Goal: Navigation & Orientation: Find specific page/section

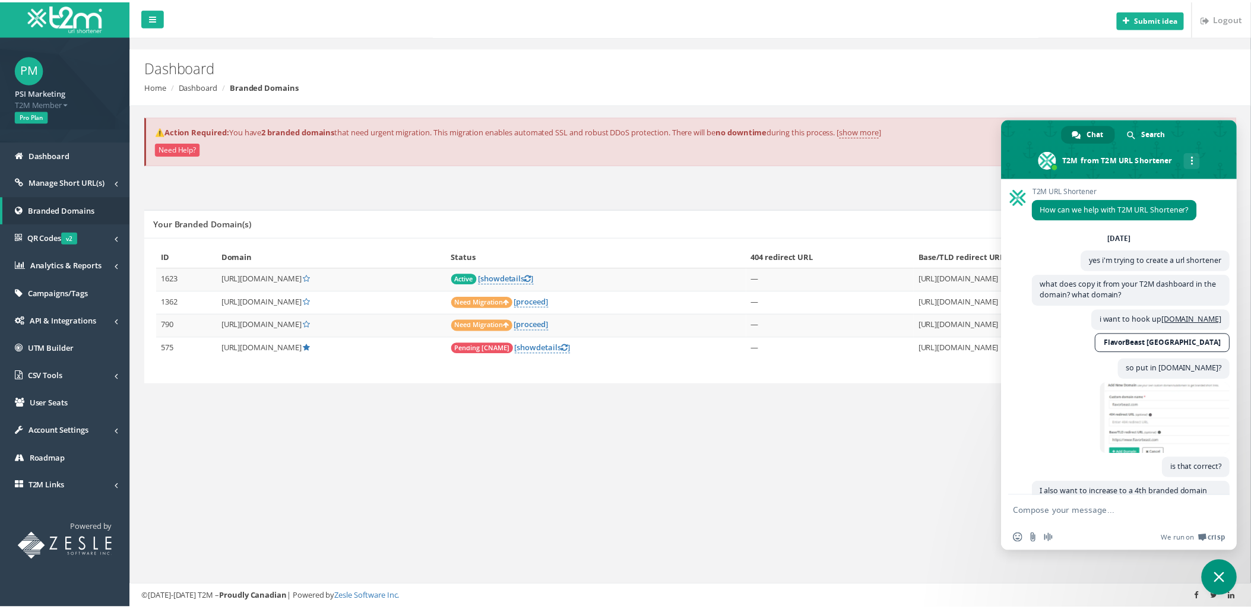
scroll to position [2048, 0]
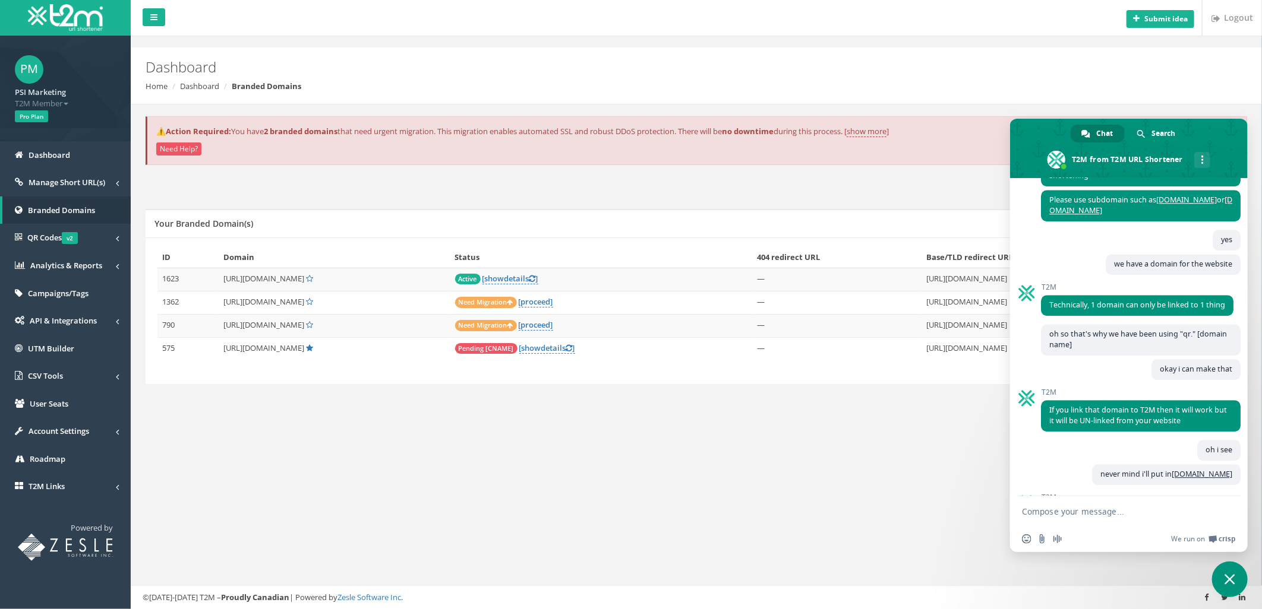
click at [1232, 584] on span "Close chat" at bounding box center [1229, 579] width 11 height 11
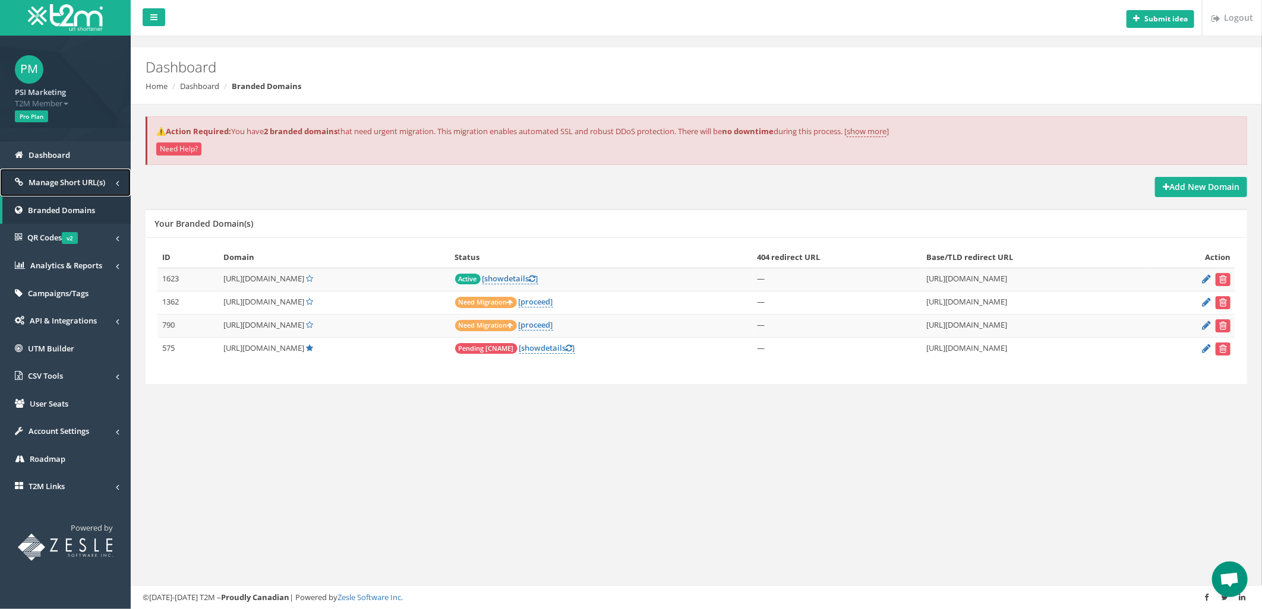
click at [78, 185] on span "Manage Short URL(s)" at bounding box center [67, 182] width 77 height 11
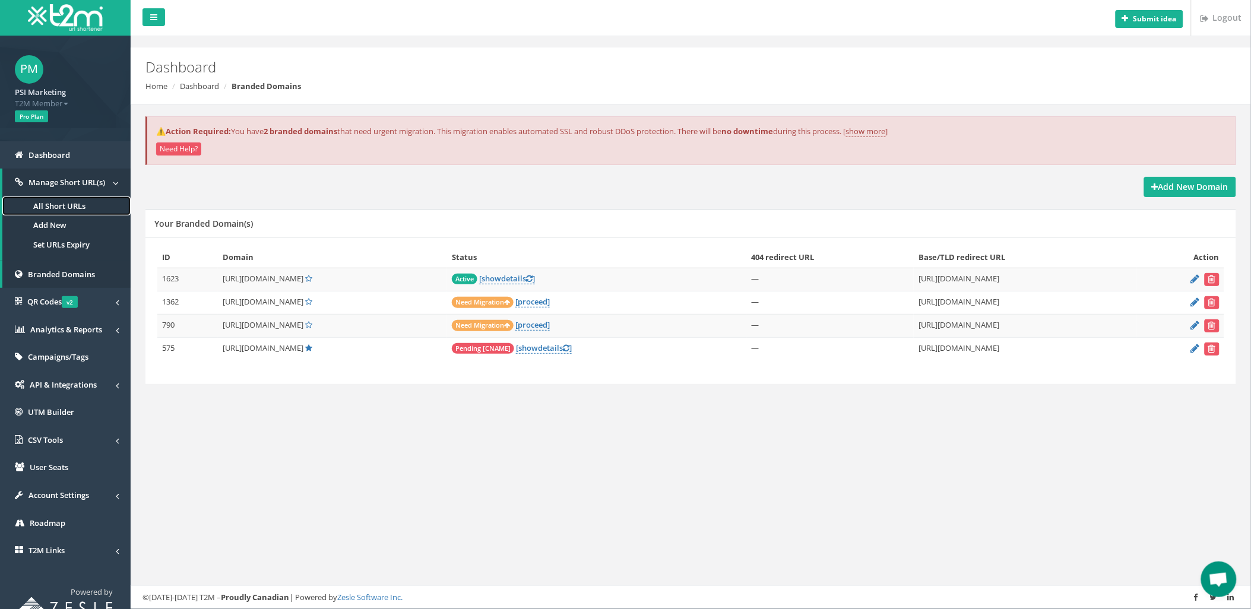
click at [56, 204] on link "All Short URLs" at bounding box center [66, 207] width 128 height 20
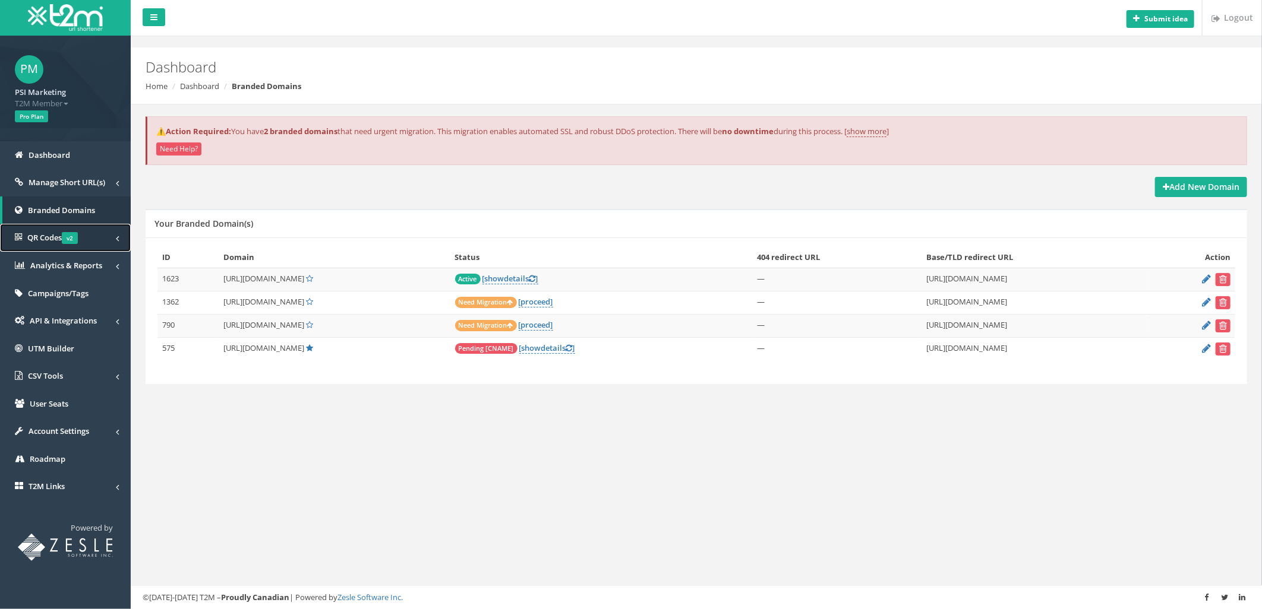
click at [43, 236] on span "QR Codes v2" at bounding box center [52, 237] width 50 height 11
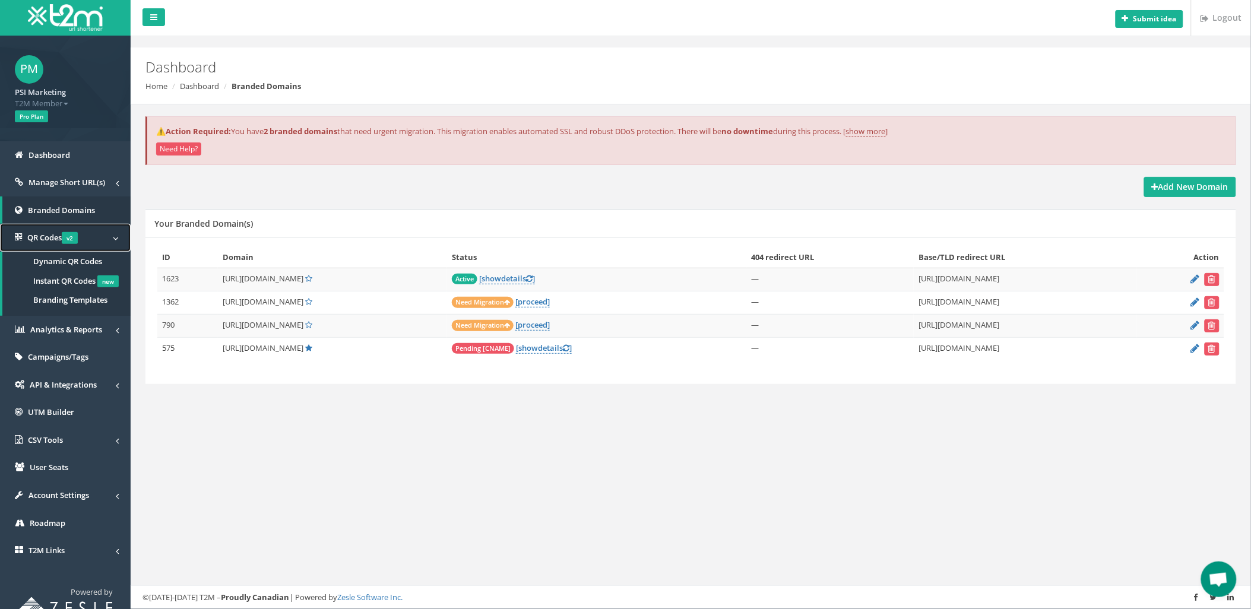
scroll to position [2048, 0]
click at [57, 260] on span "Dynamic QR Codes" at bounding box center [67, 261] width 69 height 11
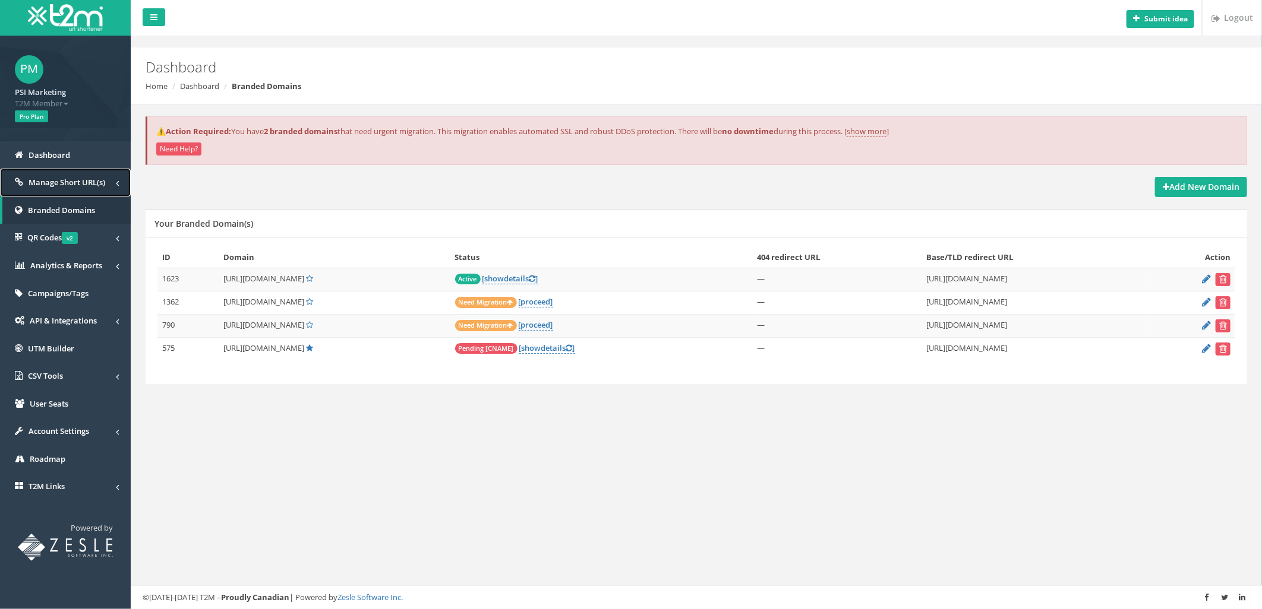
click at [56, 177] on span "Manage Short URL(s)" at bounding box center [67, 182] width 77 height 11
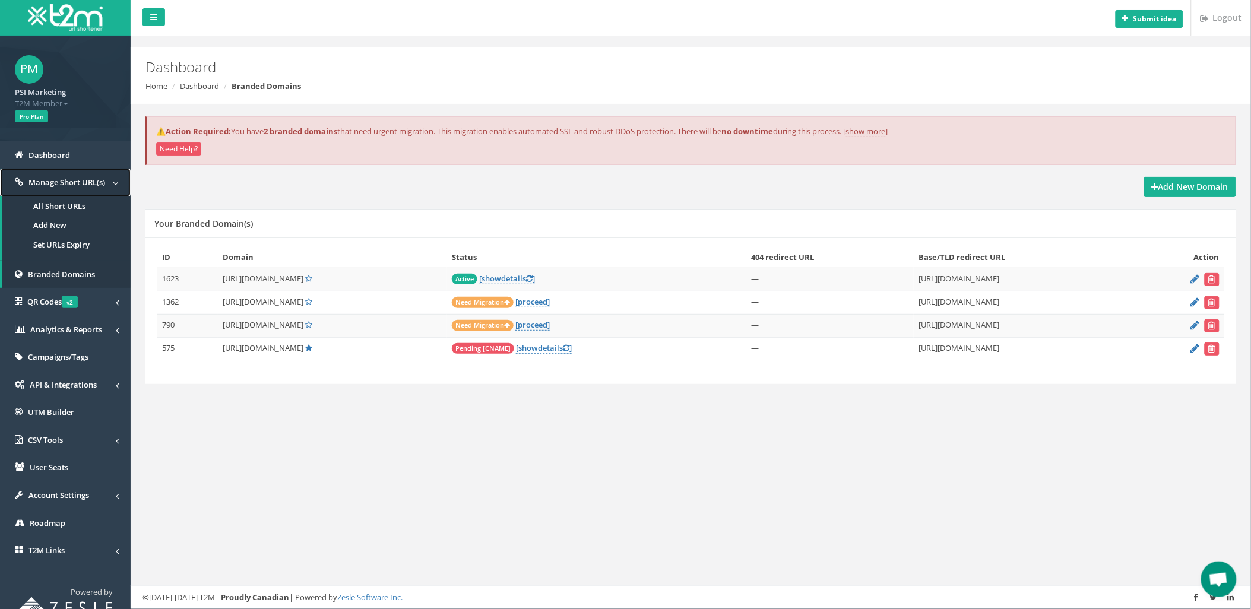
scroll to position [2048, 0]
click at [51, 202] on link "All Short URLs" at bounding box center [66, 207] width 128 height 20
